Goal: Register for event/course

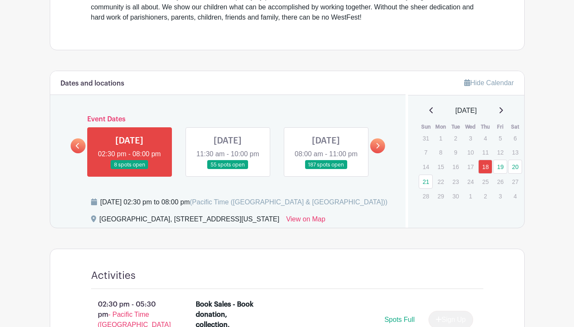
scroll to position [331, 0]
click at [429, 182] on link "21" at bounding box center [426, 181] width 14 height 14
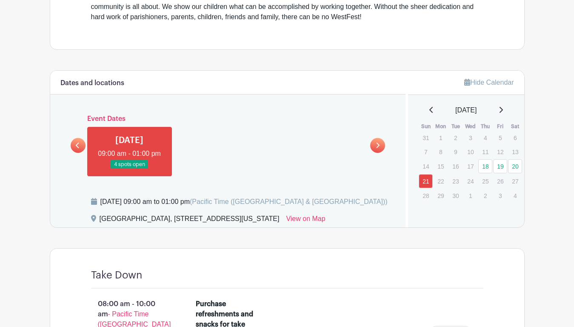
click at [129, 169] on link at bounding box center [129, 169] width 0 height 0
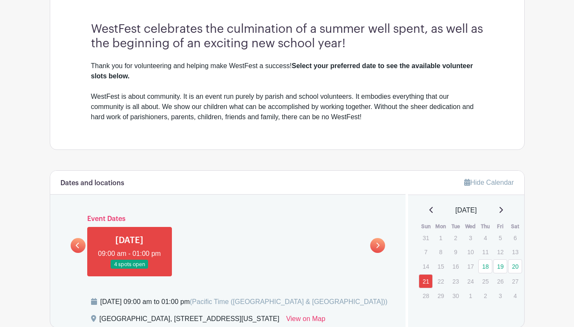
scroll to position [242, 0]
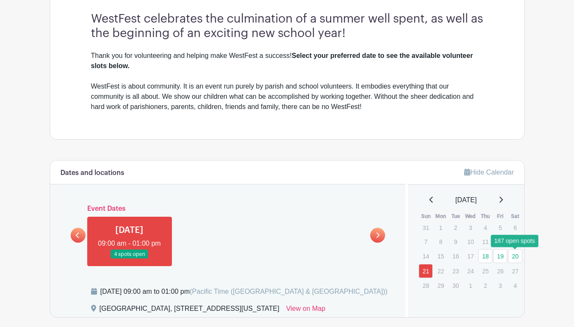
click at [514, 258] on link "20" at bounding box center [515, 256] width 14 height 14
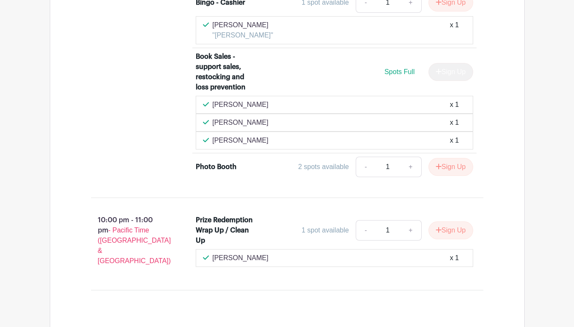
scroll to position [7105, 0]
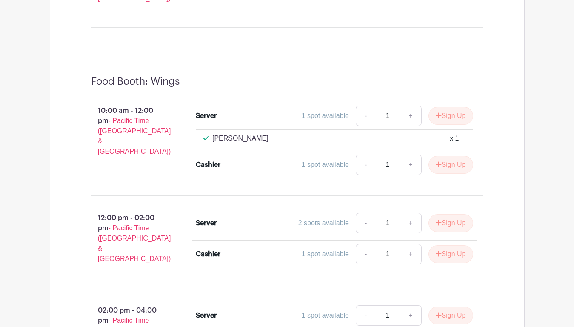
scroll to position [7304, 0]
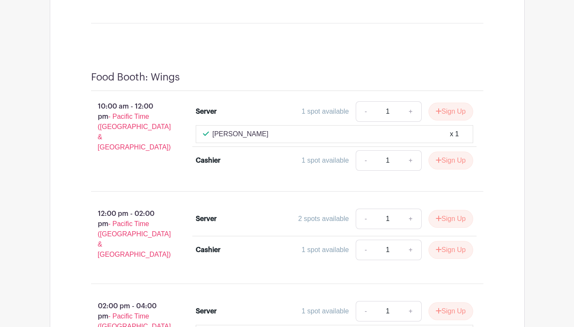
copy p "[PERSON_NAME]"
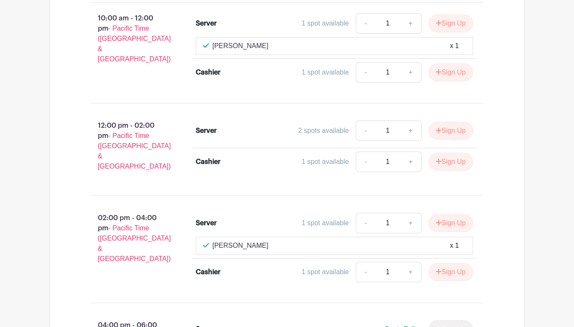
scroll to position [7393, 0]
